Goal: Information Seeking & Learning: Learn about a topic

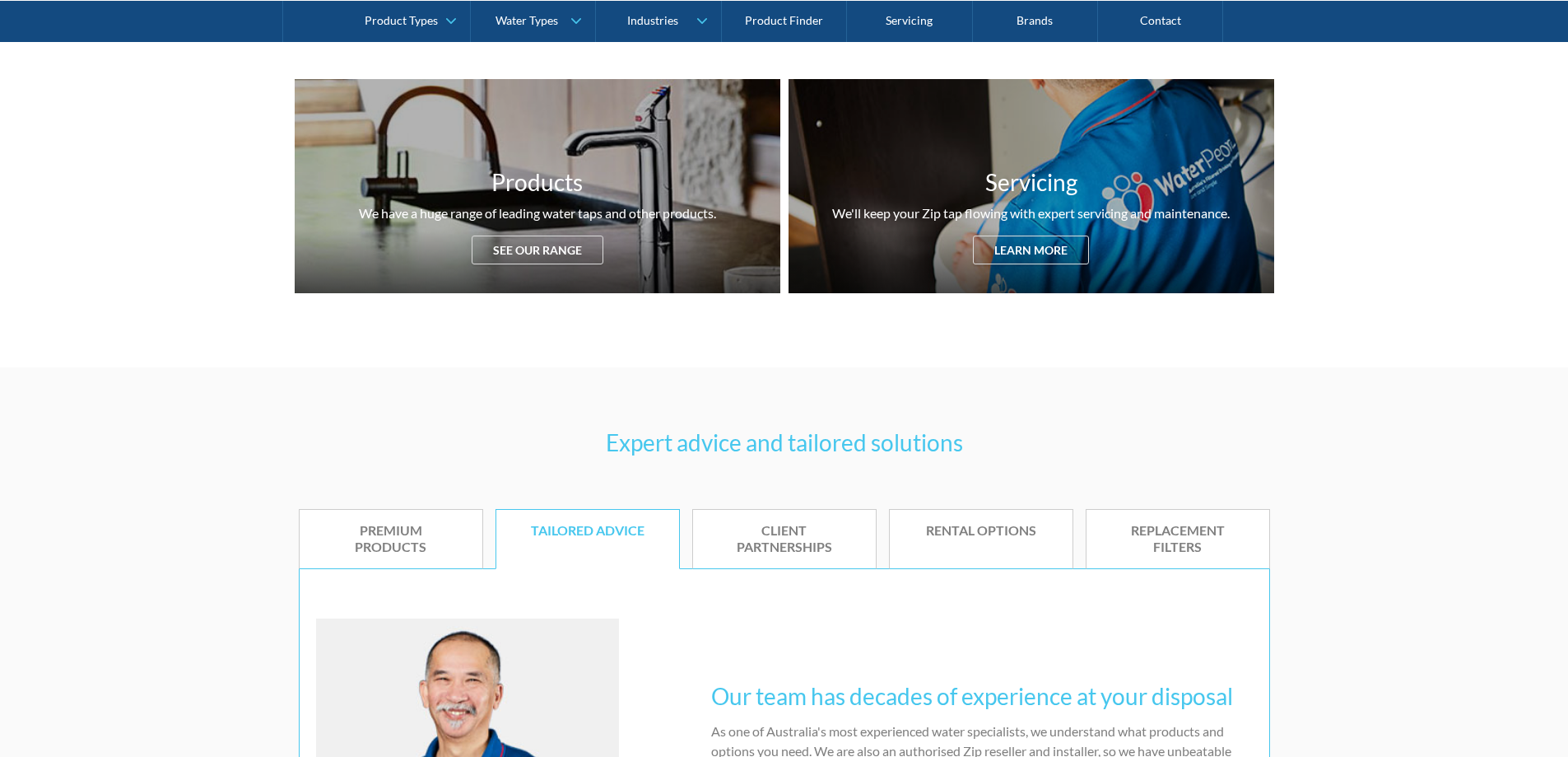
scroll to position [741, 0]
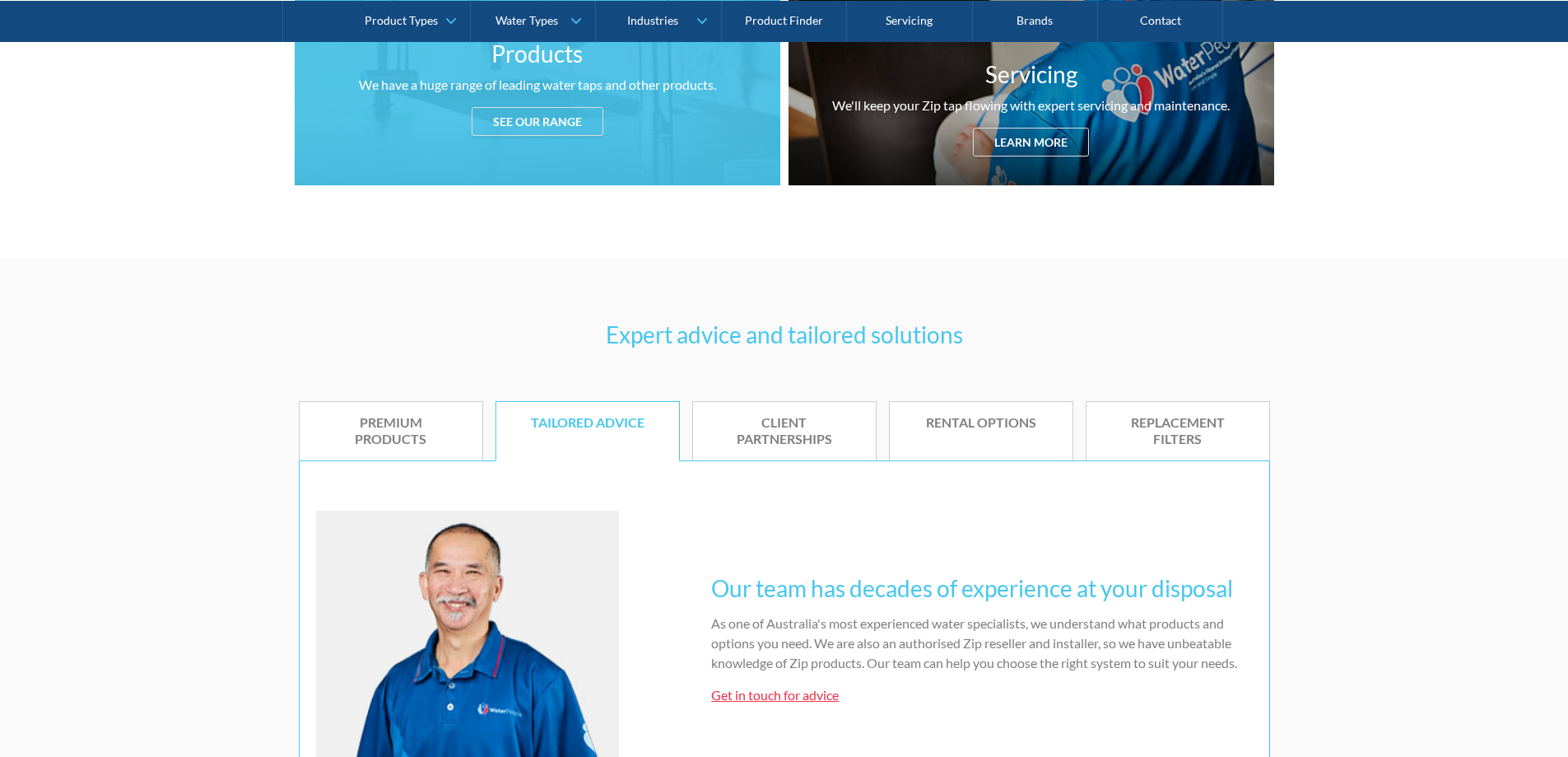
click at [584, 131] on div "See our range" at bounding box center [537, 121] width 131 height 29
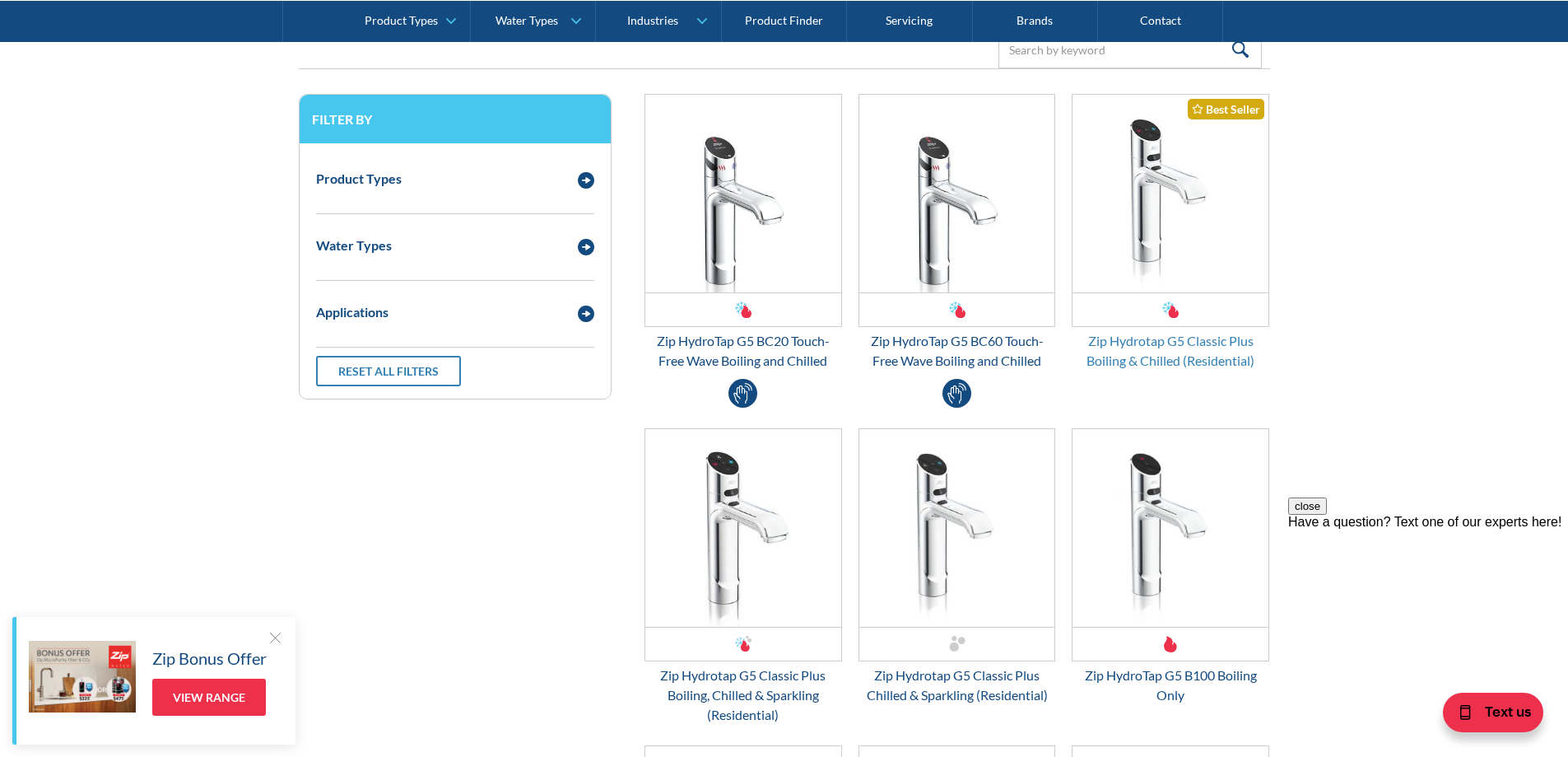
scroll to position [2344, 0]
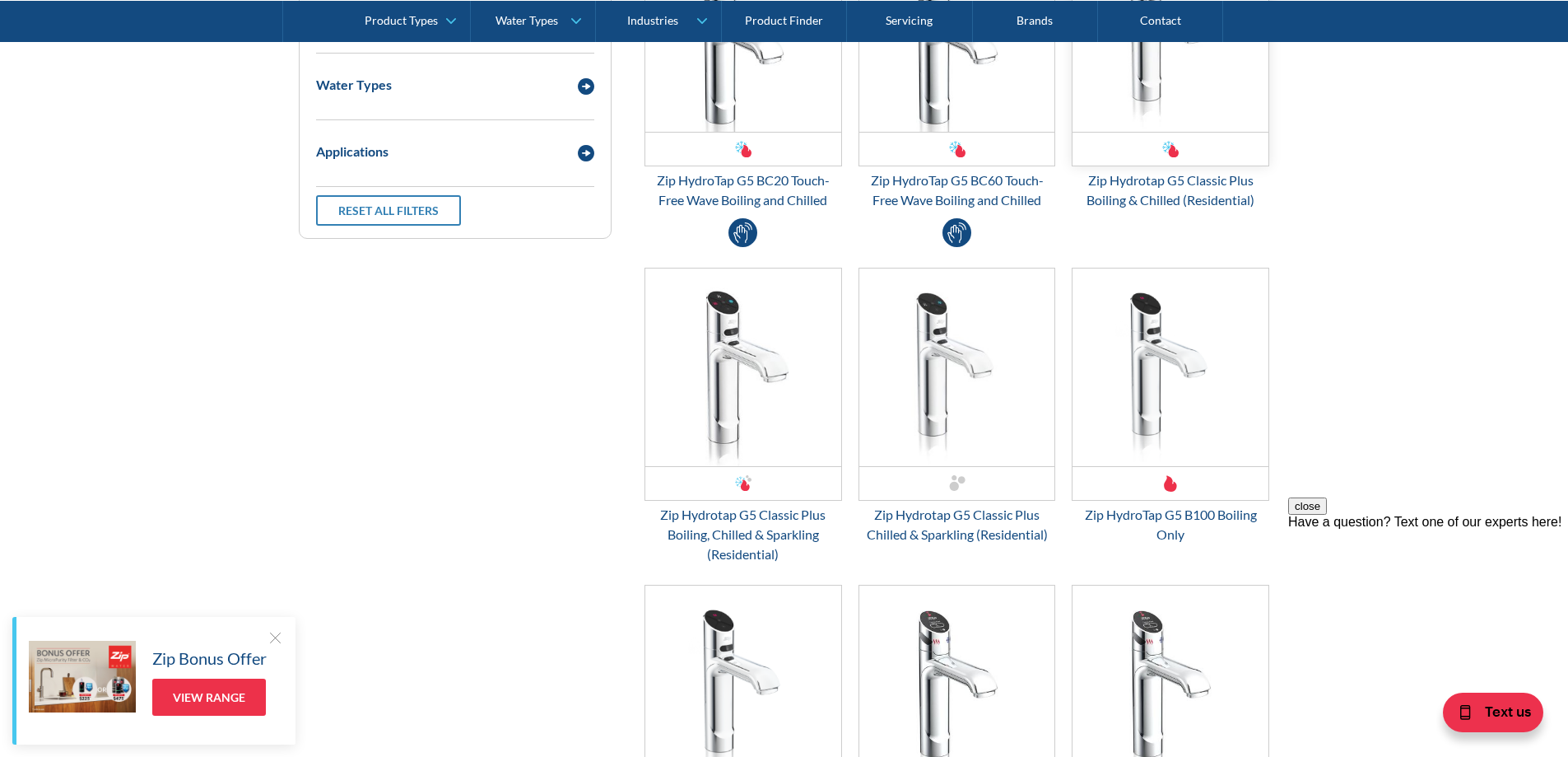
click at [1133, 95] on img "Email Form 3" at bounding box center [1169, 33] width 196 height 198
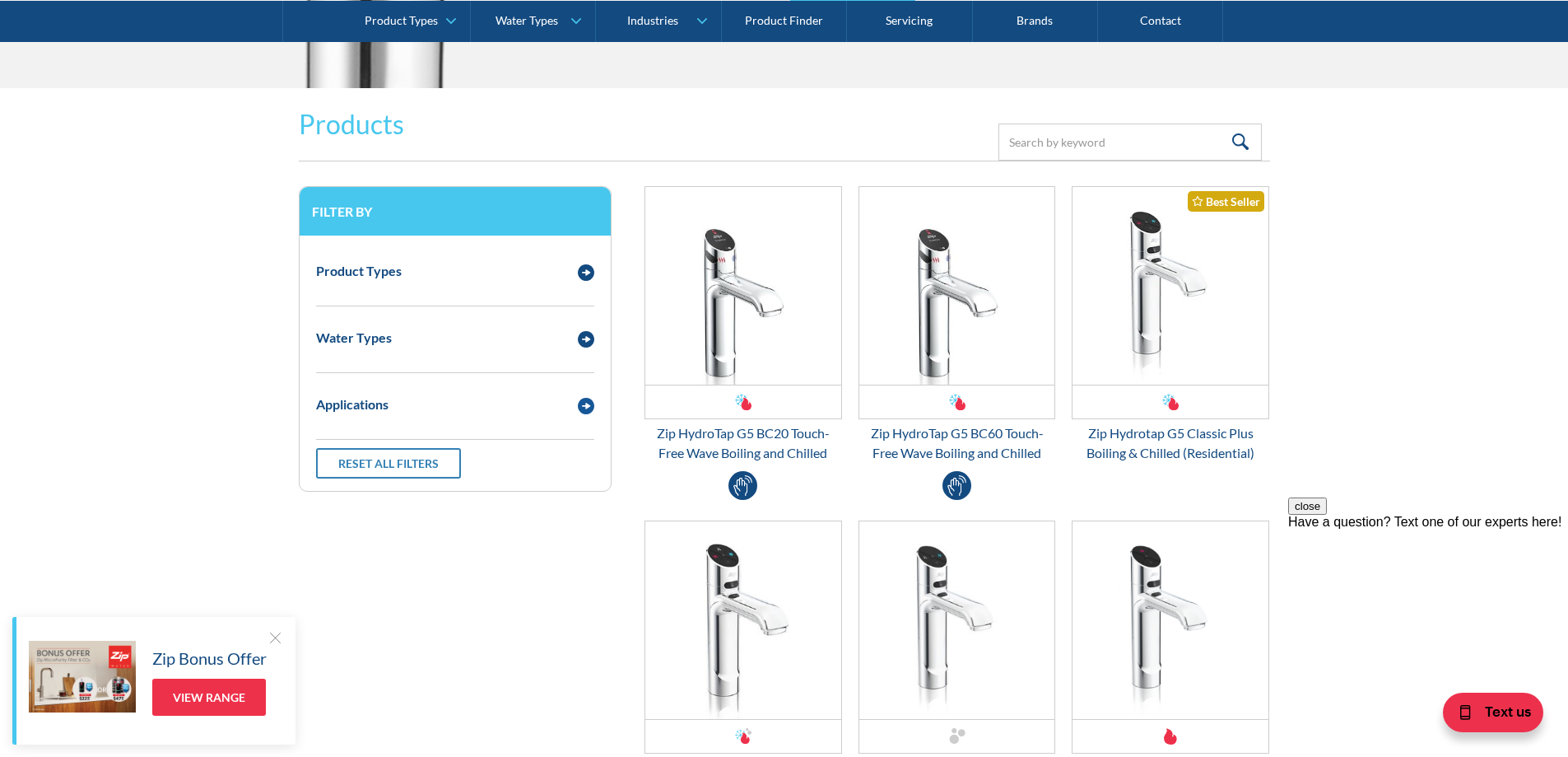
scroll to position [2014, 0]
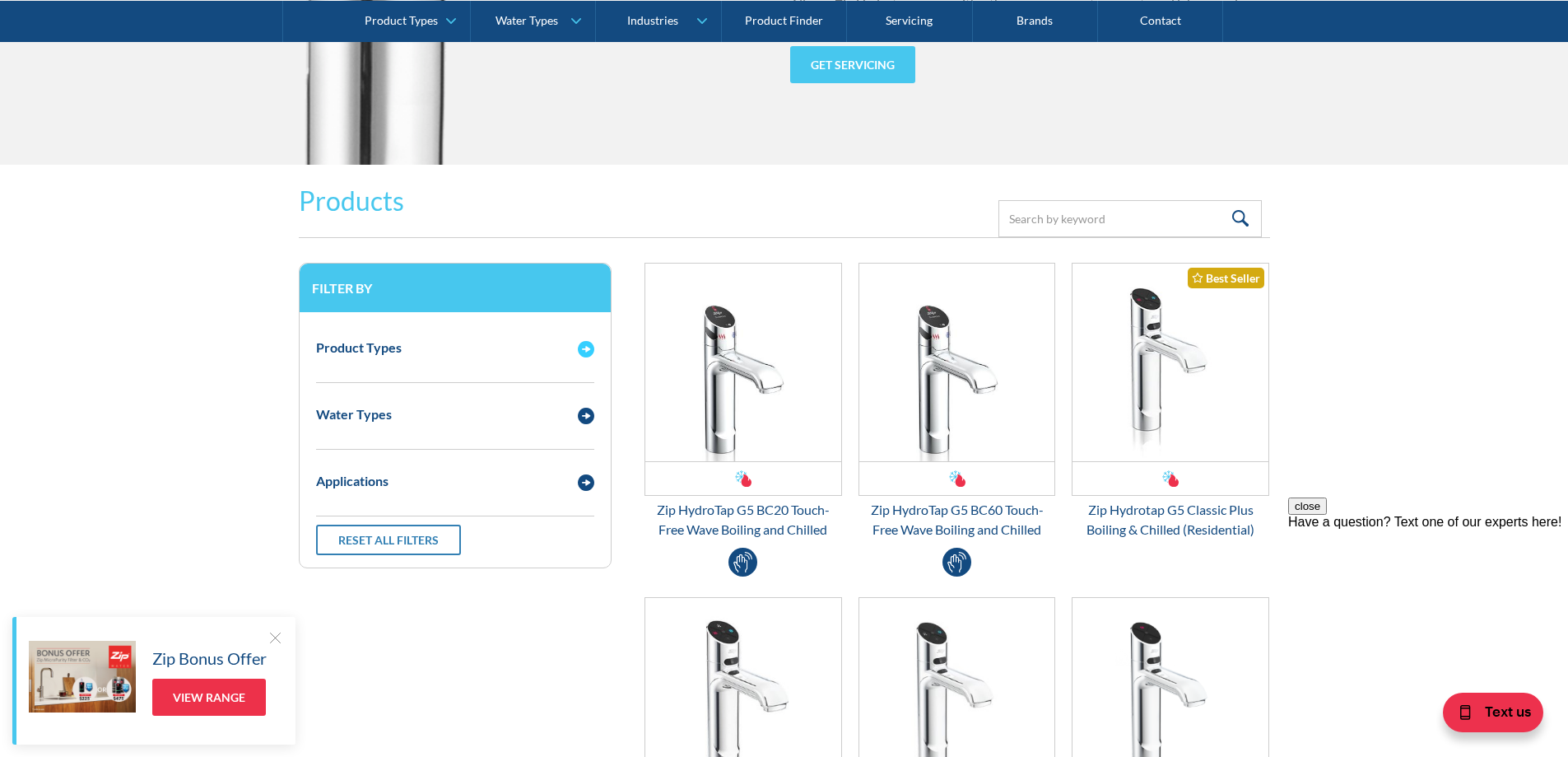
click at [501, 336] on div "Product Types" at bounding box center [438, 346] width 261 height 21
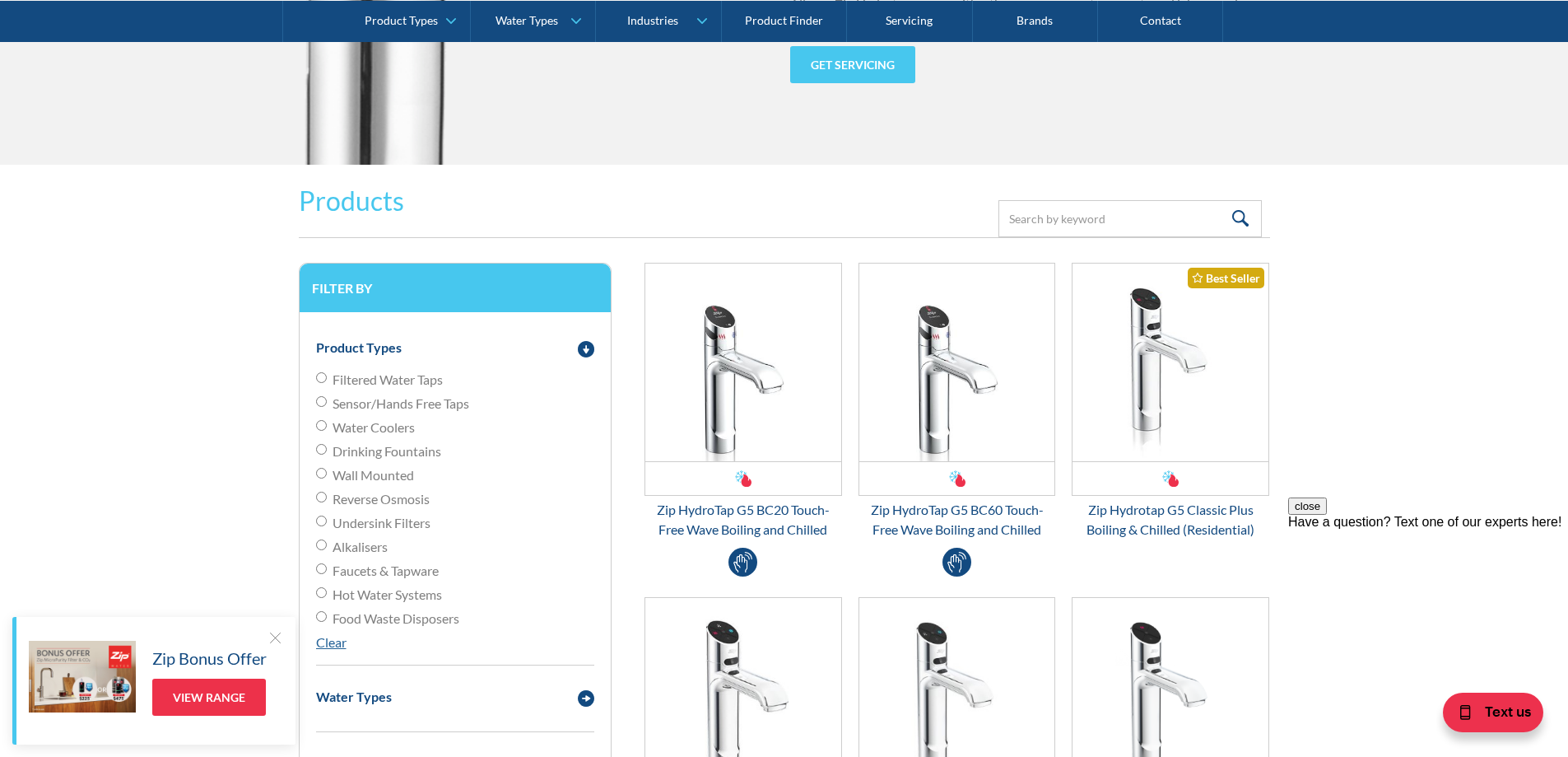
click at [566, 709] on div "Water Types" at bounding box center [455, 696] width 294 height 46
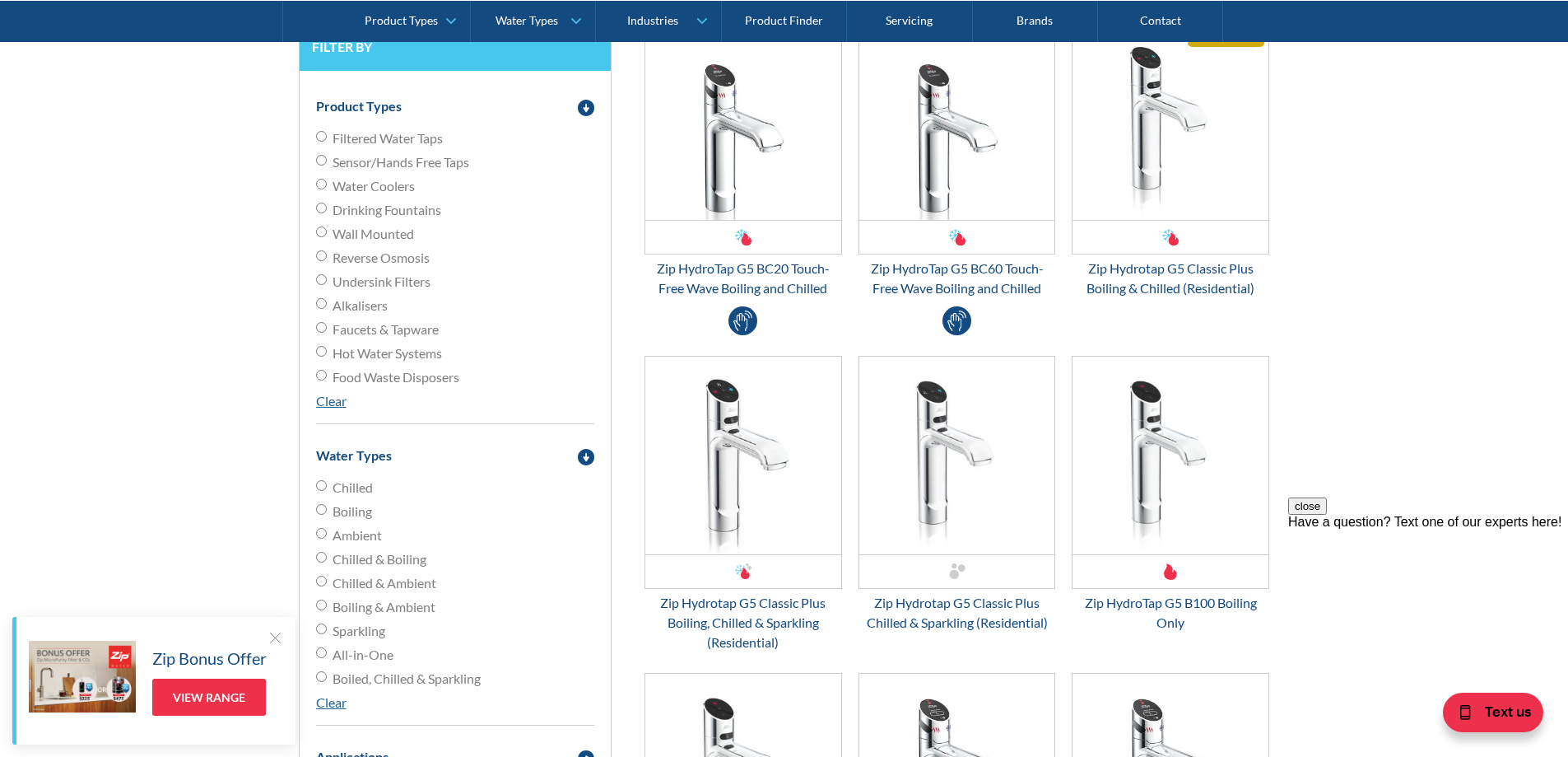
scroll to position [2261, 0]
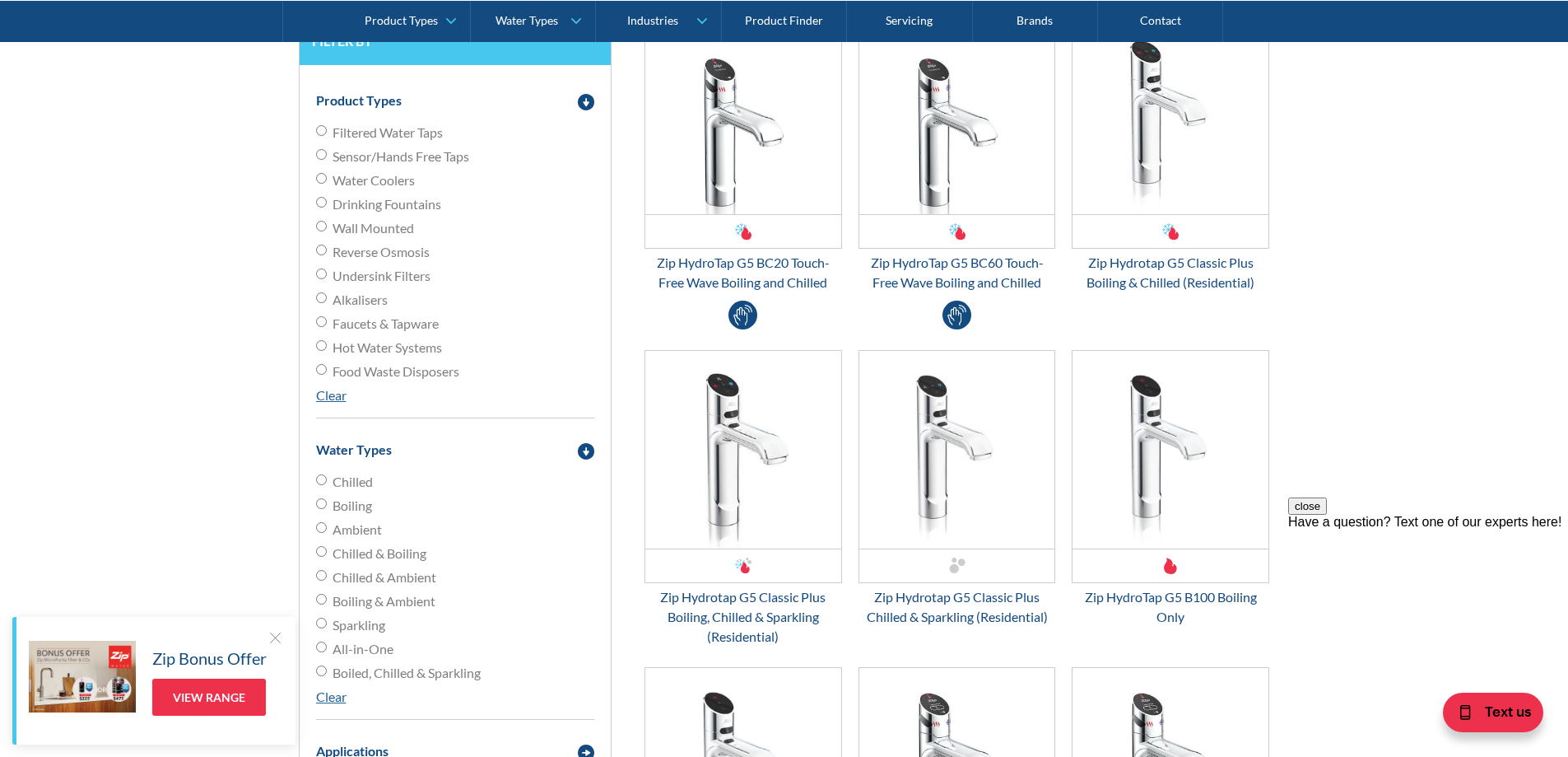
click at [365, 560] on span "Chilled & Boiling" at bounding box center [379, 553] width 93 height 20
click at [327, 556] on input "Chilled & Boiling" at bounding box center [321, 551] width 11 height 11
radio input "true"
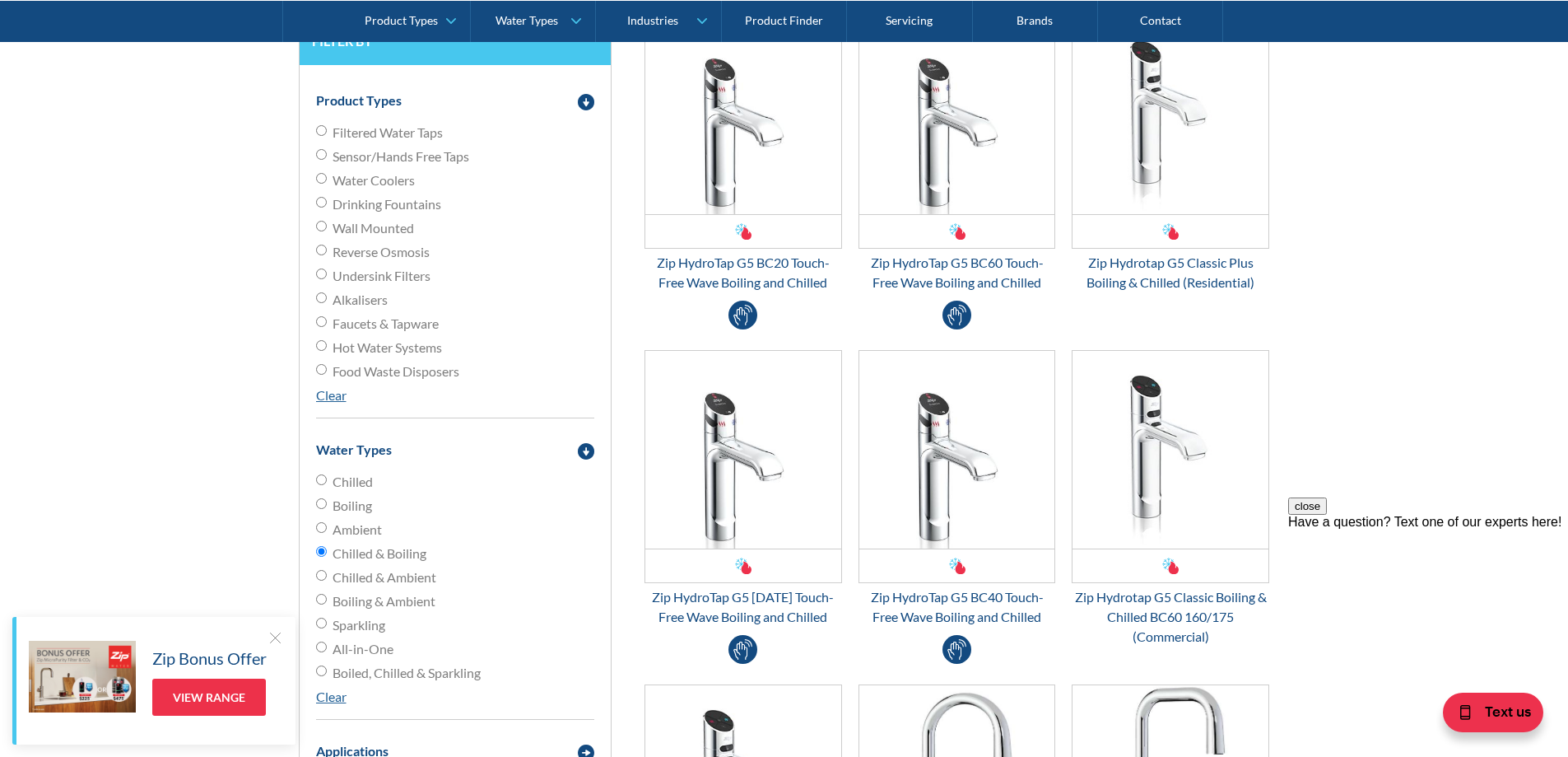
click at [198, 528] on form "Products Filter Filter by Product Types Filtered Water Taps Sensor/Hands Free T…" at bounding box center [784, 649] width 1534 height 1463
click at [763, 600] on div "Zip HydroTap G5 [DATE] Touch-Free Wave Boiling and Chilled" at bounding box center [743, 607] width 198 height 40
